Goal: Find specific page/section: Find specific page/section

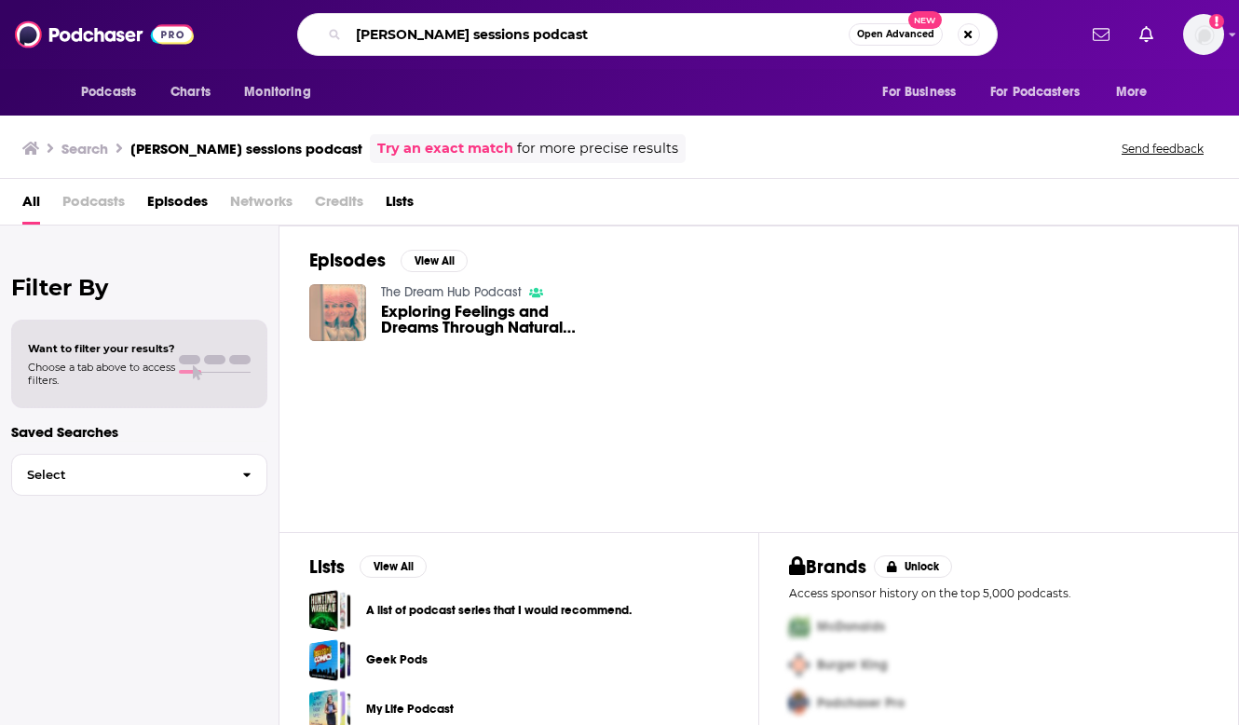
drag, startPoint x: 554, startPoint y: 40, endPoint x: 472, endPoint y: 34, distance: 82.2
click at [472, 34] on input "[PERSON_NAME] sessions podcast" at bounding box center [598, 35] width 500 height 30
type input "[PERSON_NAME] sessions"
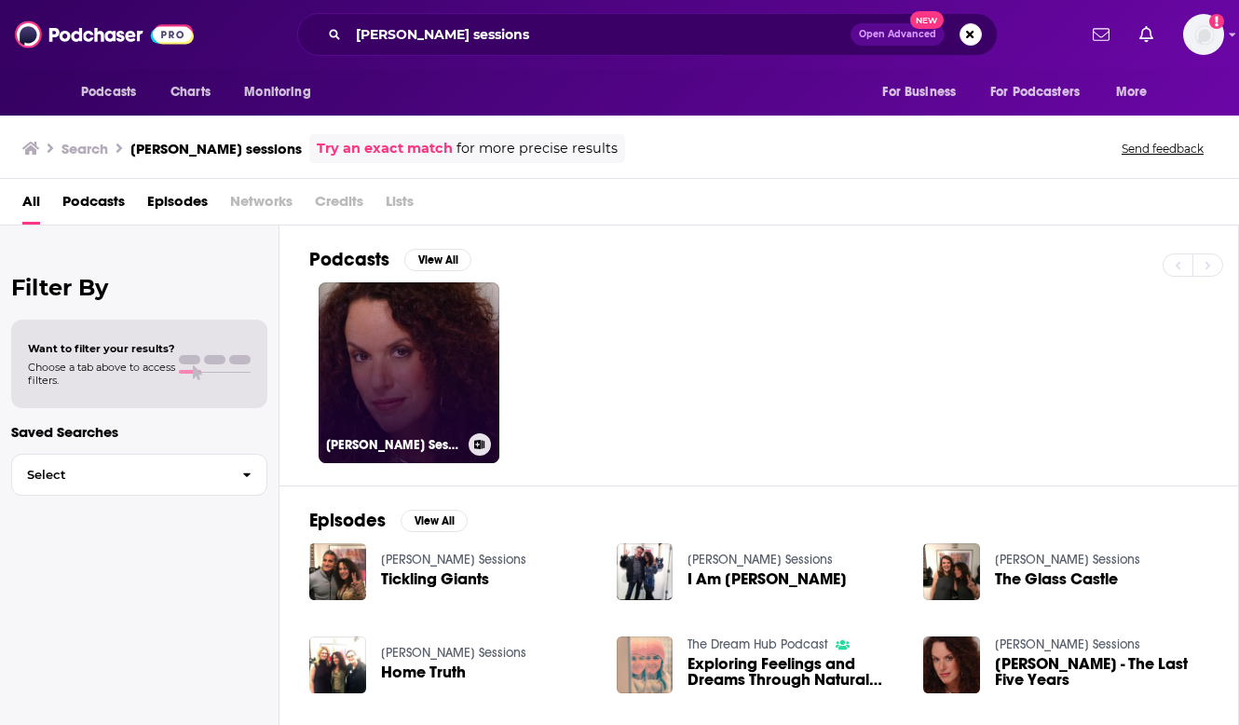
click at [416, 349] on link "[PERSON_NAME] Sessions" at bounding box center [409, 372] width 181 height 181
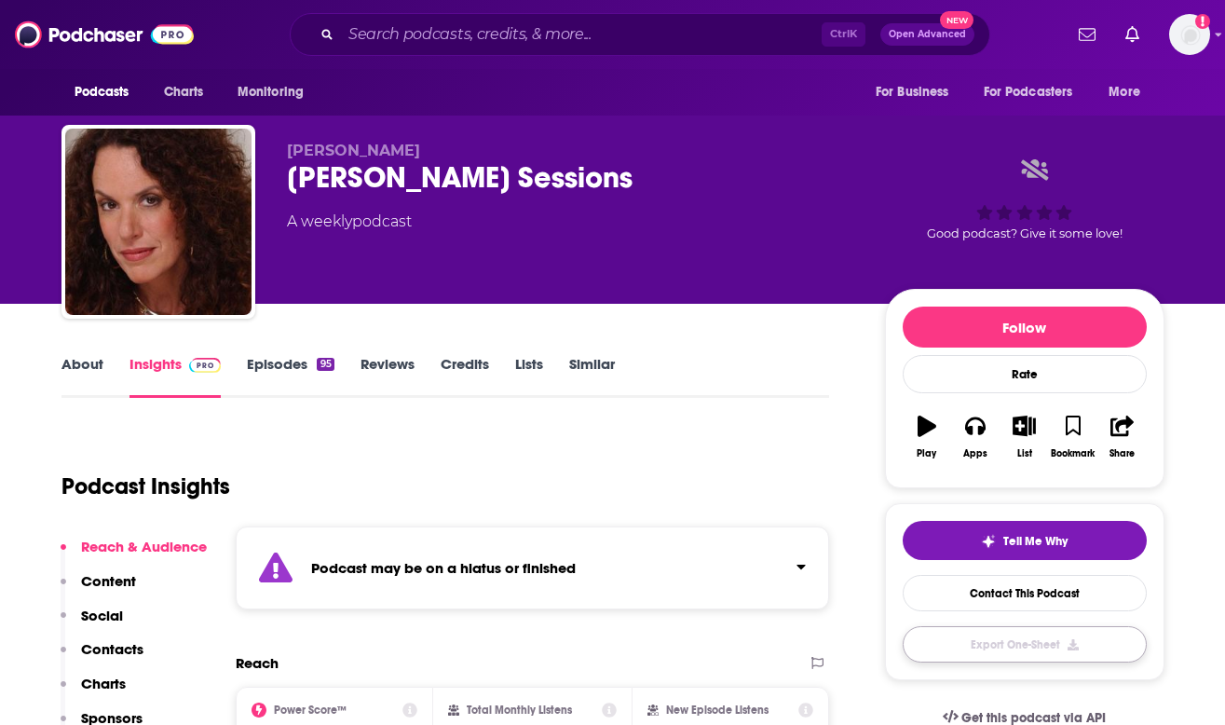
click at [1003, 647] on button "Export One-Sheet" at bounding box center [1025, 644] width 244 height 36
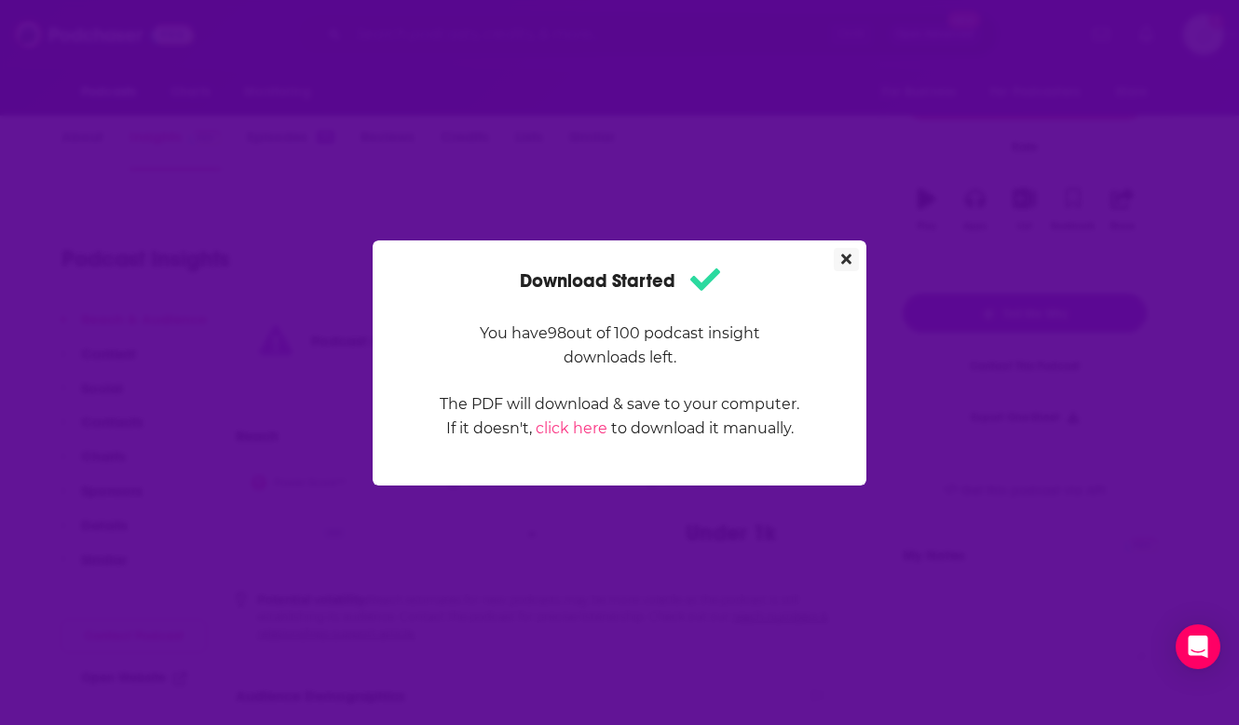
click at [843, 252] on icon "Close" at bounding box center [846, 259] width 10 height 15
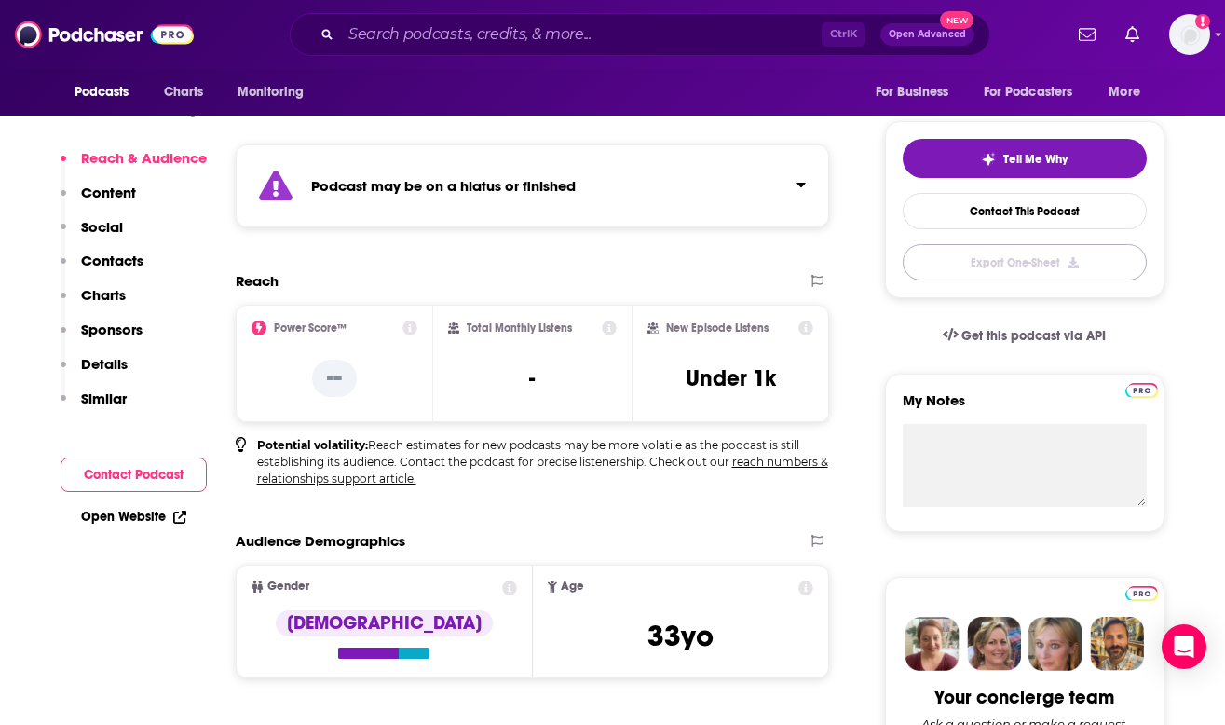
scroll to position [381, 0]
